Goal: Task Accomplishment & Management: Manage account settings

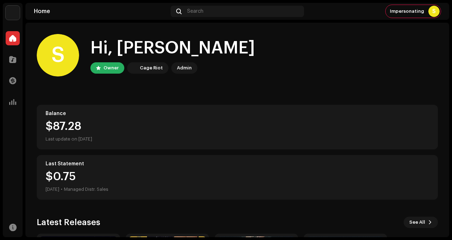
click at [14, 15] on img at bounding box center [13, 13] width 14 height 14
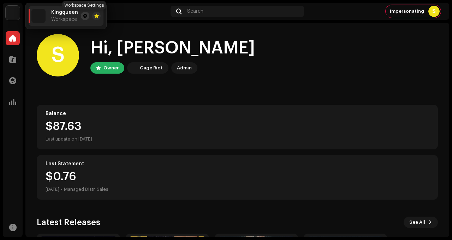
click at [86, 18] on button at bounding box center [85, 16] width 8 height 8
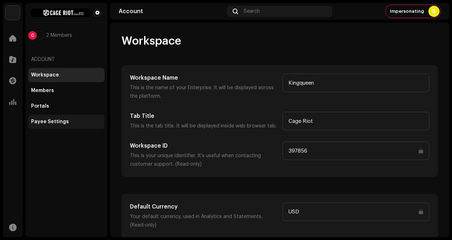
click at [69, 126] on div "Payee Settings" at bounding box center [66, 122] width 76 height 14
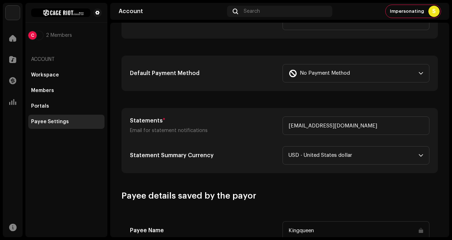
scroll to position [201, 0]
click at [326, 73] on span "No Payment Method" at bounding box center [325, 74] width 50 height 18
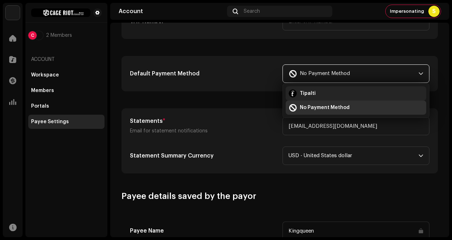
click at [315, 96] on div "Tipalti" at bounding box center [356, 93] width 135 height 8
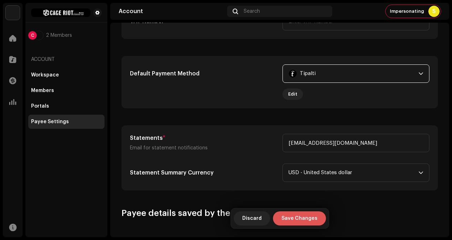
click at [287, 217] on span "Save Changes" at bounding box center [300, 218] width 36 height 14
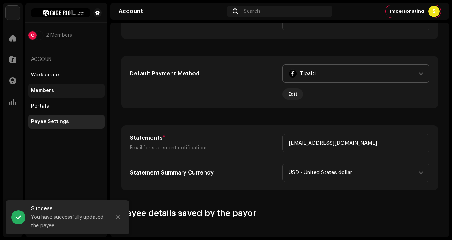
click at [49, 94] on div "Members" at bounding box center [66, 90] width 76 height 14
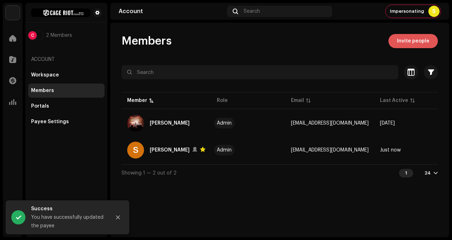
click at [410, 46] on span "Invite people" at bounding box center [413, 41] width 33 height 14
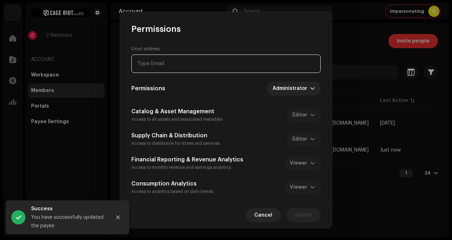
paste input "[EMAIL_ADDRESS][DOMAIN_NAME]"
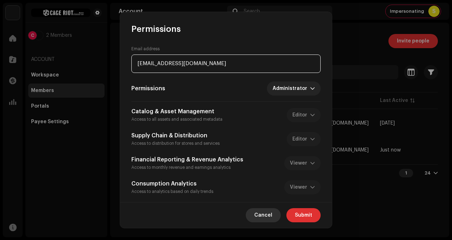
type input "[EMAIL_ADDRESS][DOMAIN_NAME]"
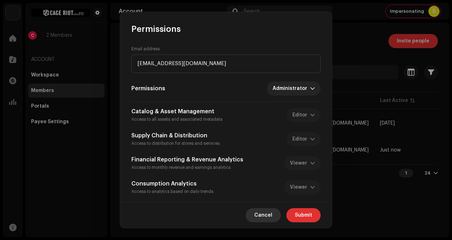
click at [267, 208] on span "Cancel" at bounding box center [263, 215] width 18 height 14
